Goal: Use online tool/utility: Utilize a website feature to perform a specific function

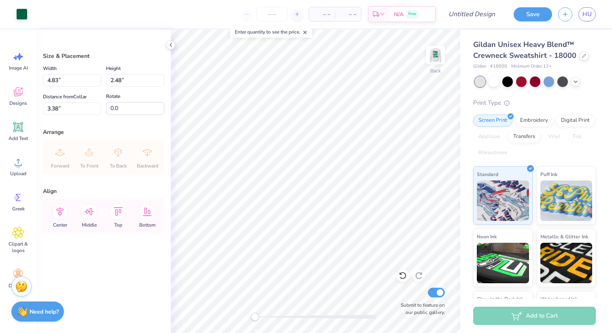
scroll to position [21, 0]
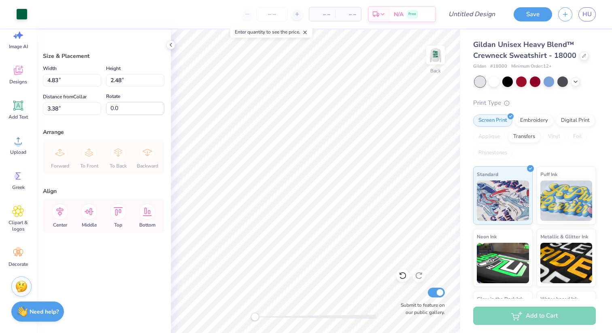
type input "4.15"
type input "2.13"
type input "3.73"
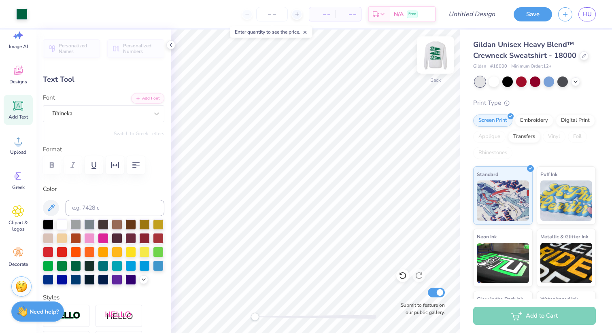
click at [439, 53] on img at bounding box center [436, 55] width 32 height 32
click at [437, 60] on img at bounding box center [436, 55] width 32 height 32
click at [544, 15] on button "Save" at bounding box center [533, 13] width 38 height 14
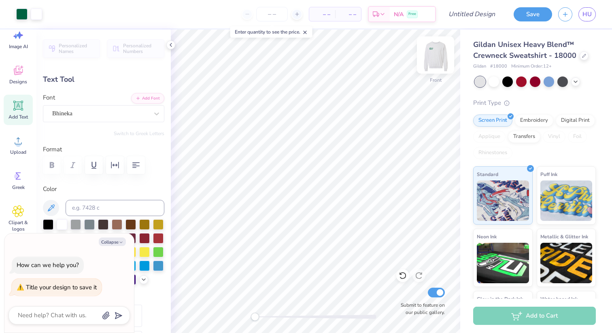
click at [437, 56] on img at bounding box center [436, 55] width 32 height 32
click at [440, 59] on img at bounding box center [436, 55] width 16 height 16
click at [439, 56] on img at bounding box center [436, 55] width 32 height 32
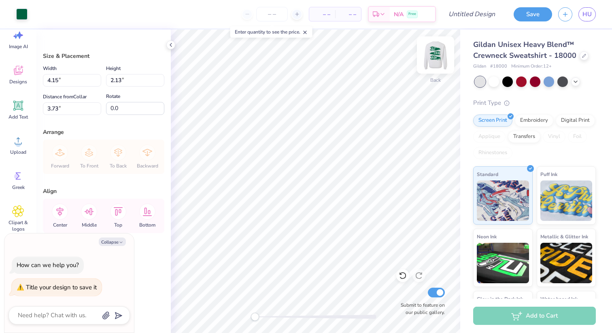
type textarea "x"
type input "4.44"
type input "2.28"
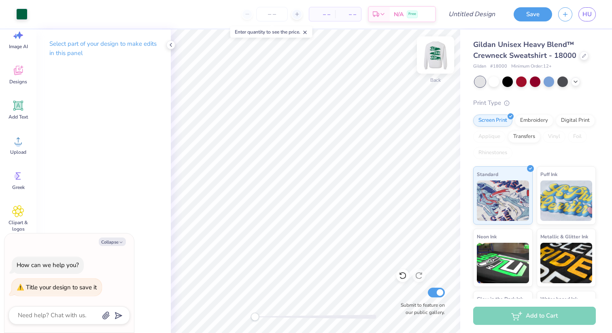
click at [437, 60] on img at bounding box center [436, 55] width 32 height 32
click at [435, 56] on img at bounding box center [436, 55] width 32 height 32
click at [439, 66] on img at bounding box center [436, 55] width 32 height 32
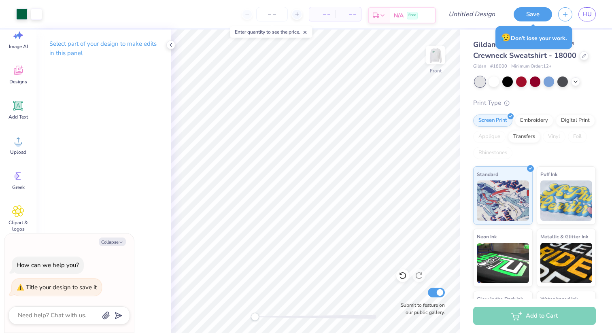
type textarea "x"
